Goal: Task Accomplishment & Management: Use online tool/utility

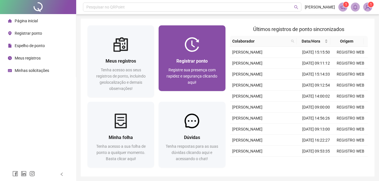
click at [191, 56] on div "Registrar ponto Registre sua presença com rapidez e segurança clicando aqui!" at bounding box center [192, 71] width 67 height 39
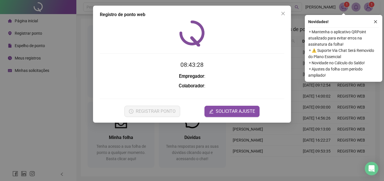
click at [376, 21] on icon "close" at bounding box center [375, 21] width 3 height 3
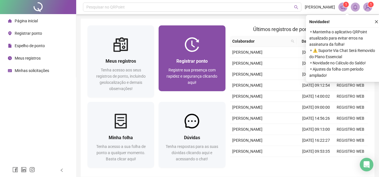
click at [197, 65] on div "Registrar ponto" at bounding box center [191, 61] width 53 height 7
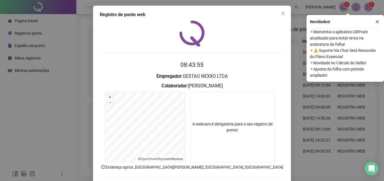
scroll to position [28, 0]
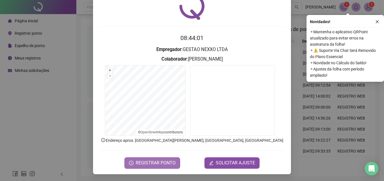
click at [167, 160] on span "REGISTRAR PONTO" at bounding box center [156, 163] width 40 height 7
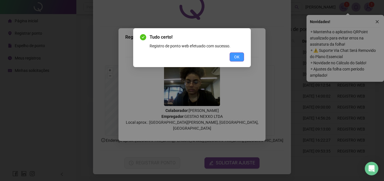
click at [232, 61] on button "OK" at bounding box center [236, 57] width 14 height 9
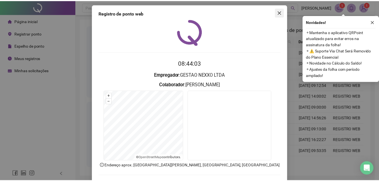
scroll to position [0, 0]
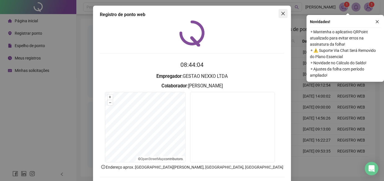
click at [285, 12] on span "Close" at bounding box center [282, 13] width 9 height 5
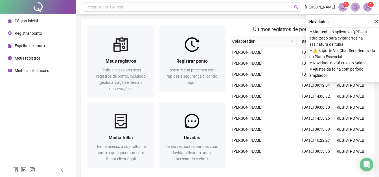
click at [378, 20] on icon "close" at bounding box center [377, 22] width 4 height 4
